Goal: Information Seeking & Learning: Learn about a topic

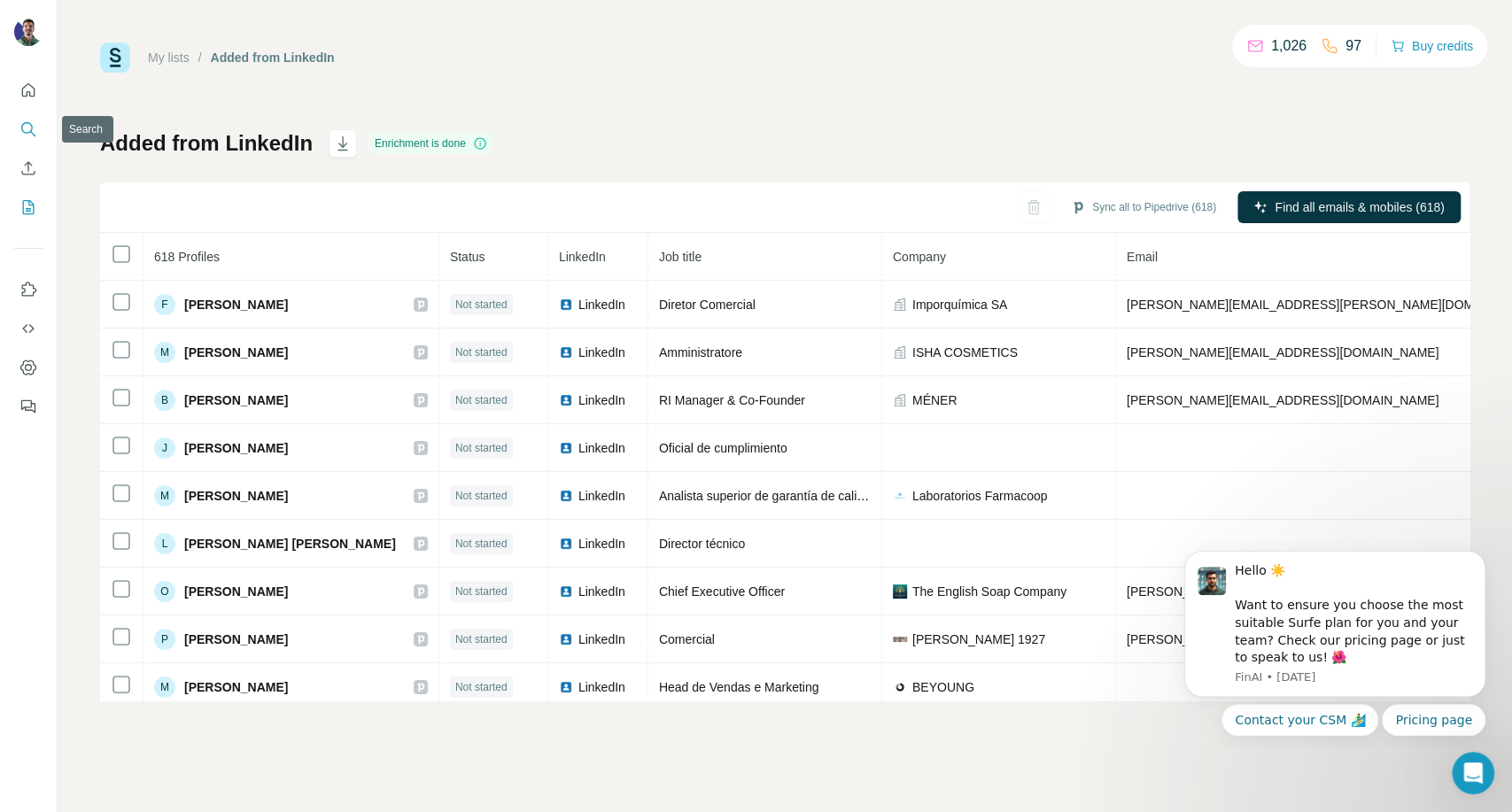
click at [25, 120] on icon "Search" at bounding box center [28, 129] width 18 height 18
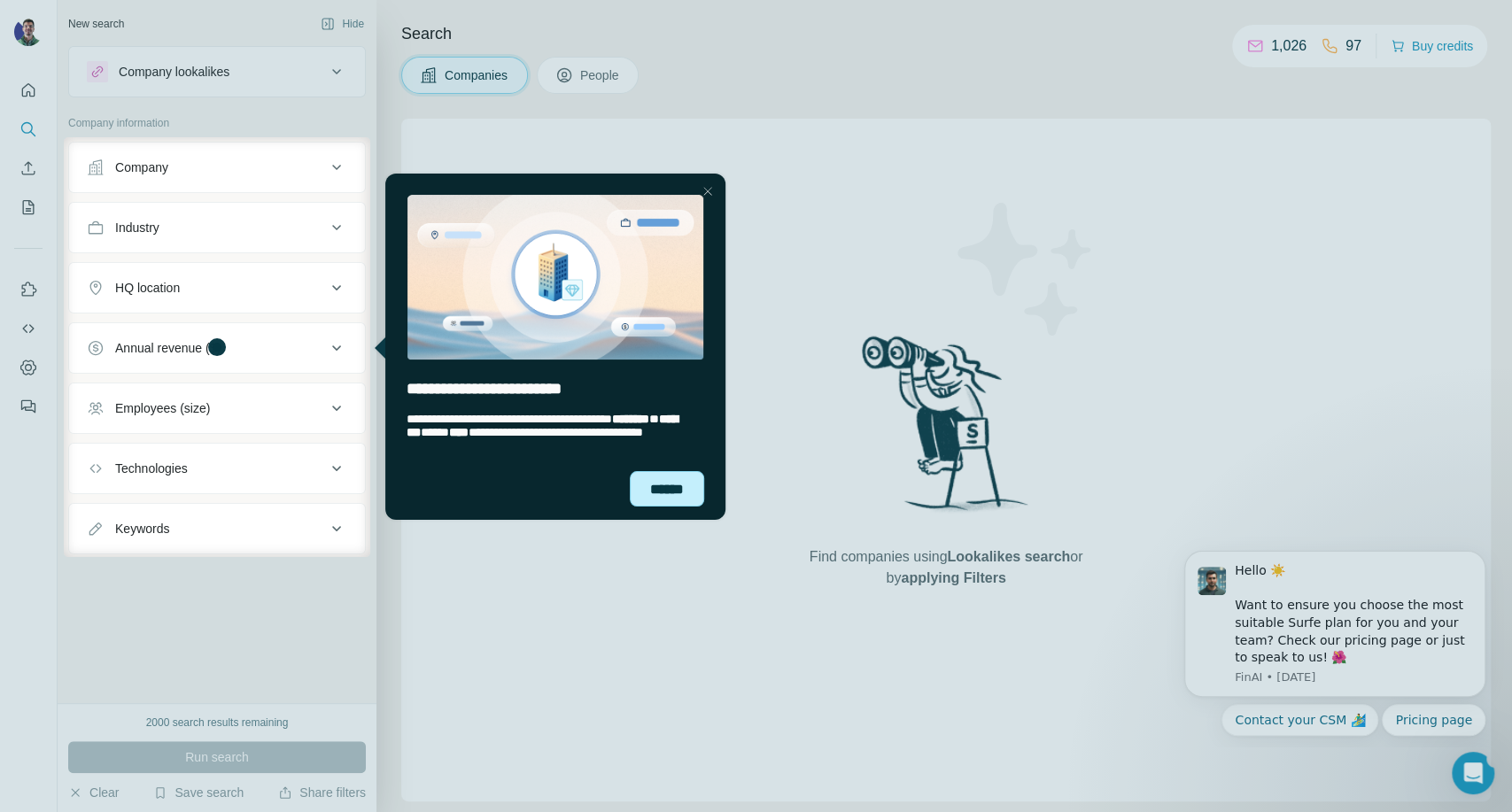
click at [673, 486] on div "******" at bounding box center [666, 489] width 74 height 36
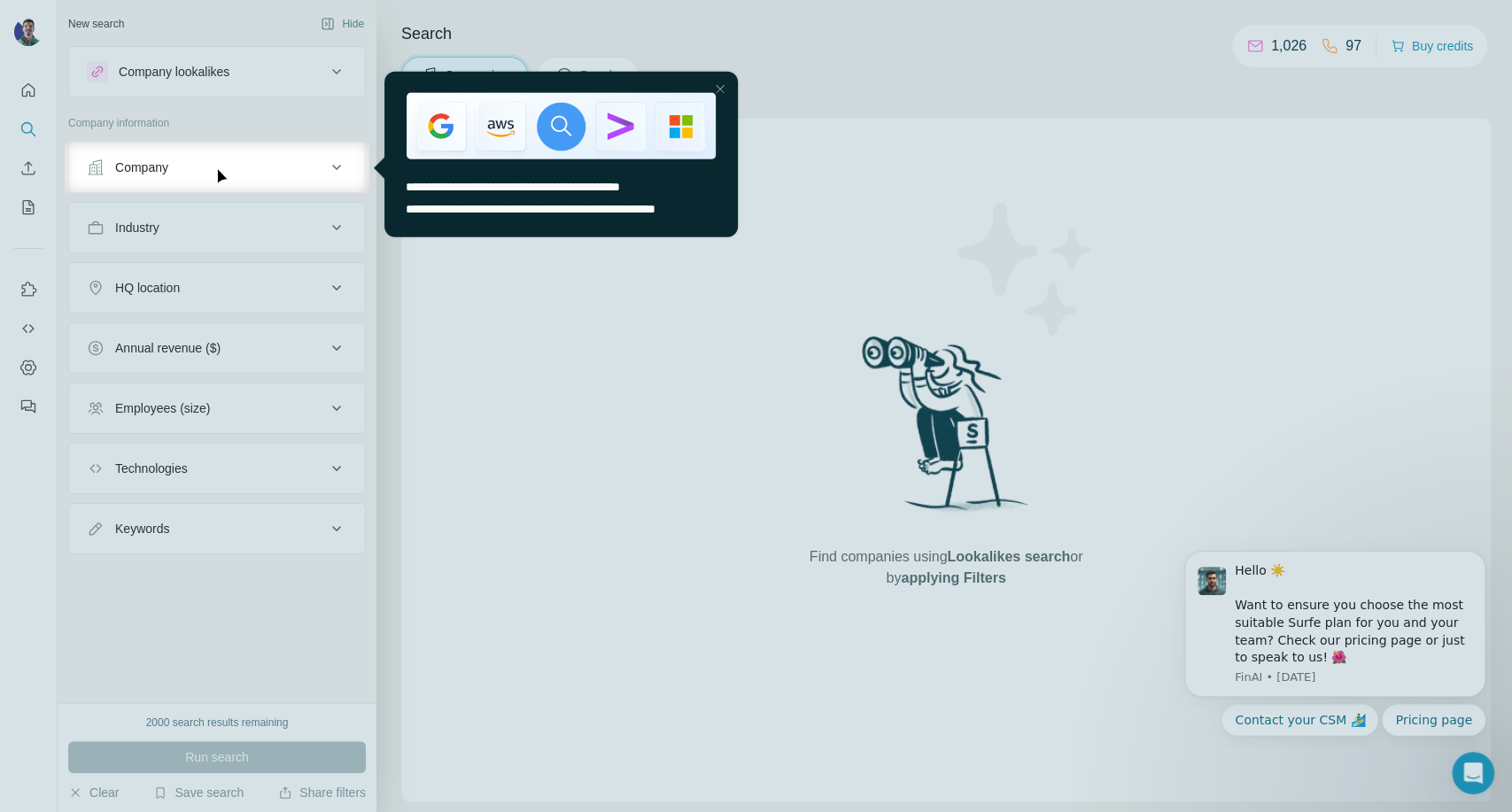
click at [767, 285] on div at bounding box center [756, 502] width 1512 height 619
click at [724, 87] on div at bounding box center [720, 89] width 21 height 21
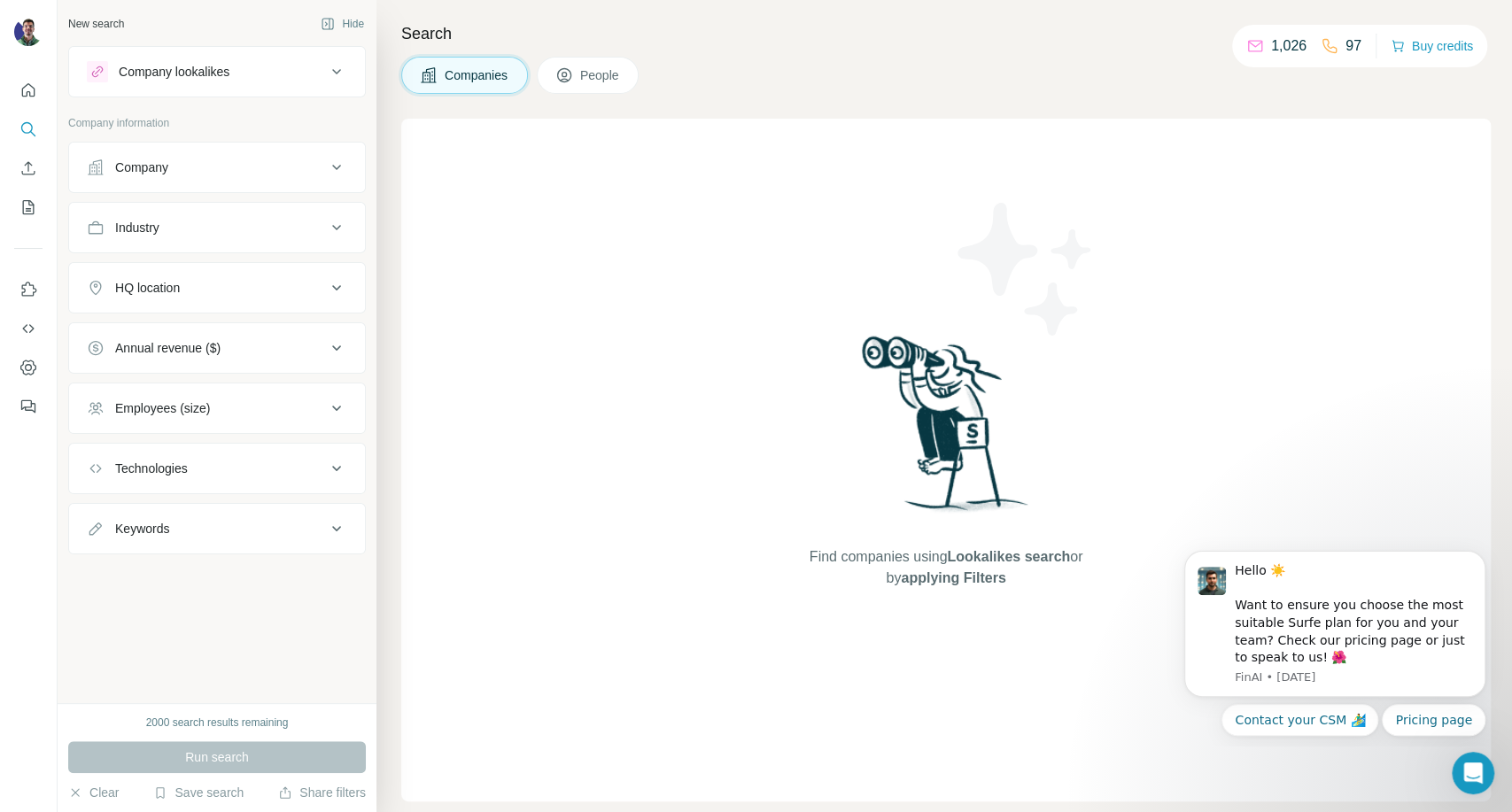
click at [1126, 333] on div "Find companies using Lookalikes search or by applying Filters" at bounding box center [945, 459] width 1089 height 682
click at [1210, 338] on div "Find companies using Lookalikes search or by applying Filters" at bounding box center [945, 459] width 1089 height 682
click at [1030, 73] on div "Companies People" at bounding box center [945, 74] width 1089 height 37
click at [1159, 170] on div "Find companies using Lookalikes search or by applying Filters" at bounding box center [945, 459] width 1089 height 682
click at [712, 491] on div "Find companies using Lookalikes search or by applying Filters" at bounding box center [945, 459] width 1089 height 682
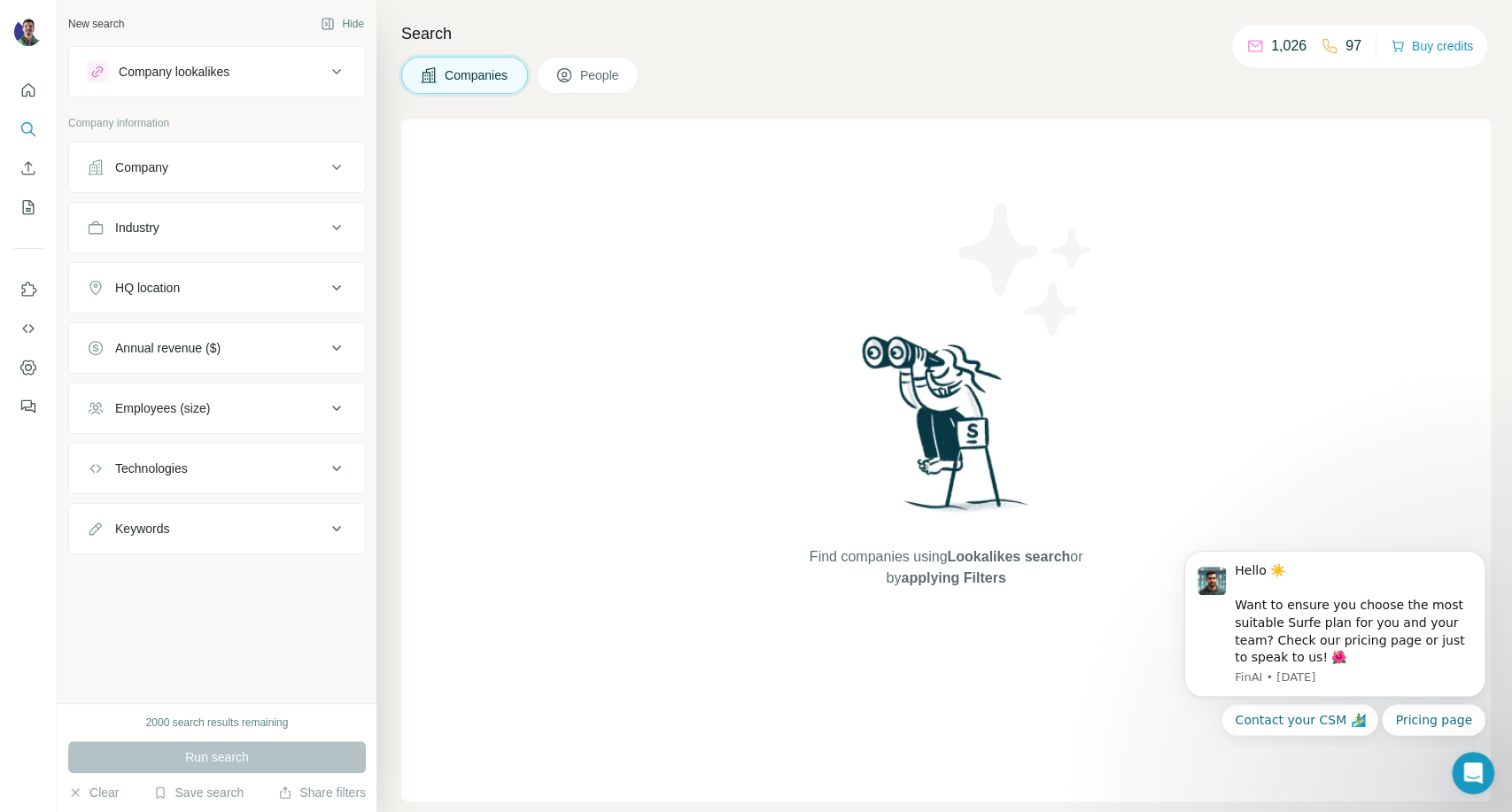
click at [630, 572] on div "Find companies using Lookalikes search or by applying Filters" at bounding box center [945, 459] width 1089 height 682
click at [854, 467] on img at bounding box center [946, 429] width 184 height 198
click at [599, 609] on div "Find companies using Lookalikes search or by applying Filters" at bounding box center [945, 459] width 1089 height 682
click at [493, 610] on div "Find companies using Lookalikes search or by applying Filters" at bounding box center [945, 459] width 1089 height 682
click at [197, 223] on div "Industry" at bounding box center [206, 227] width 240 height 18
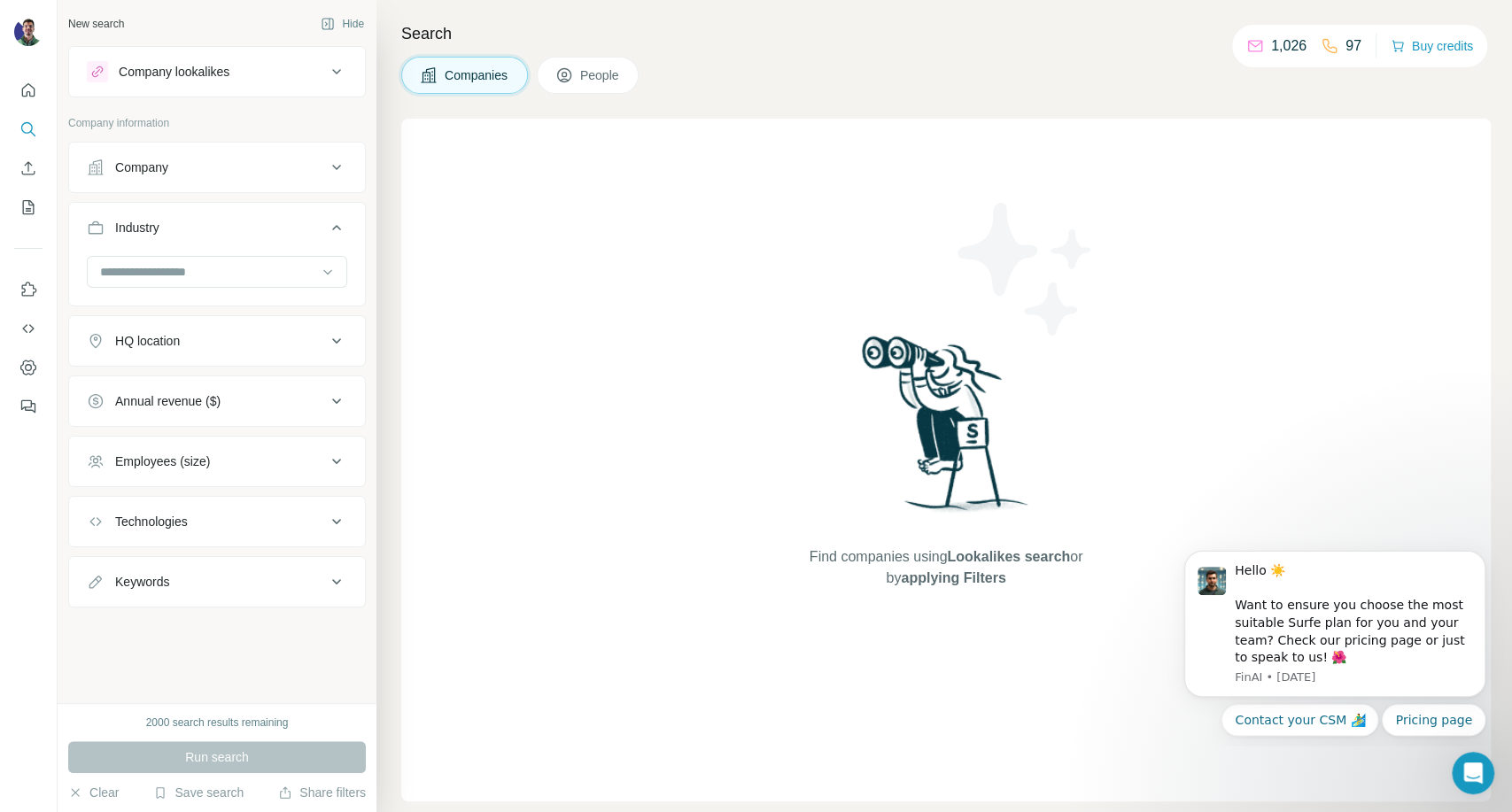
click at [253, 321] on button "HQ location" at bounding box center [217, 341] width 296 height 43
click at [568, 528] on div "Find companies using Lookalikes search or by applying Filters" at bounding box center [945, 459] width 1089 height 682
click at [551, 523] on div "Find companies using Lookalikes search or by applying Filters" at bounding box center [945, 459] width 1089 height 682
click at [609, 589] on div "Find companies using Lookalikes search or by applying Filters" at bounding box center [945, 459] width 1089 height 682
